Goal: Task Accomplishment & Management: Manage account settings

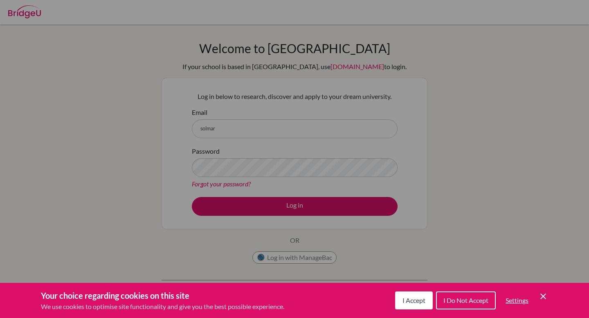
click at [414, 292] on button "I Accept" at bounding box center [414, 301] width 38 height 18
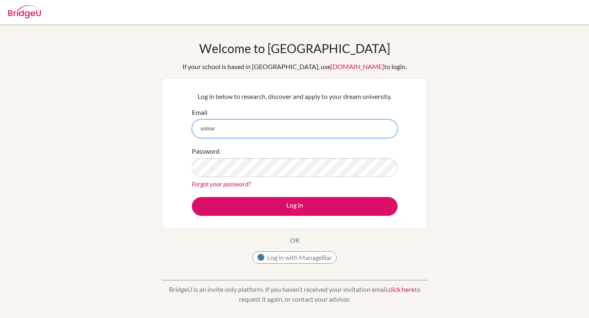
click at [245, 123] on input "solmar" at bounding box center [295, 128] width 206 height 19
click at [247, 129] on input "[EMAIL_ADDRESS][DOMAIN_NAME]" at bounding box center [295, 128] width 206 height 19
type input "[EMAIL_ADDRESS][DOMAIN_NAME]"
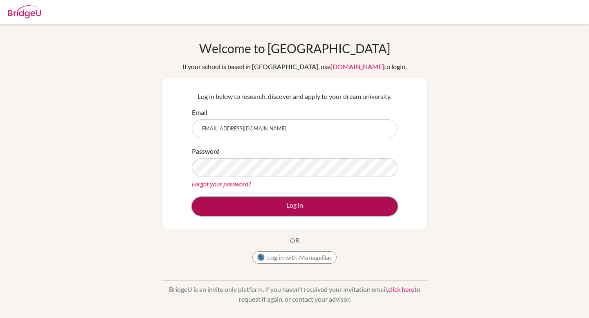
click at [255, 200] on button "Log in" at bounding box center [295, 206] width 206 height 19
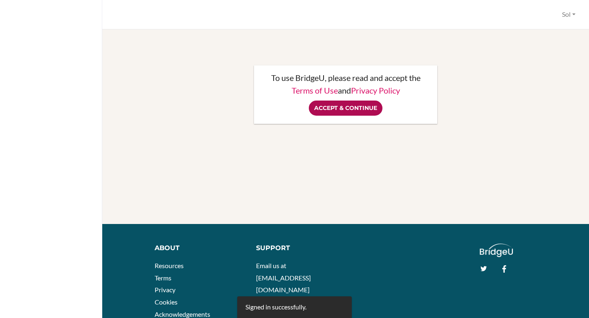
click at [354, 110] on input "Accept & Continue" at bounding box center [346, 108] width 74 height 15
